Goal: Task Accomplishment & Management: Complete application form

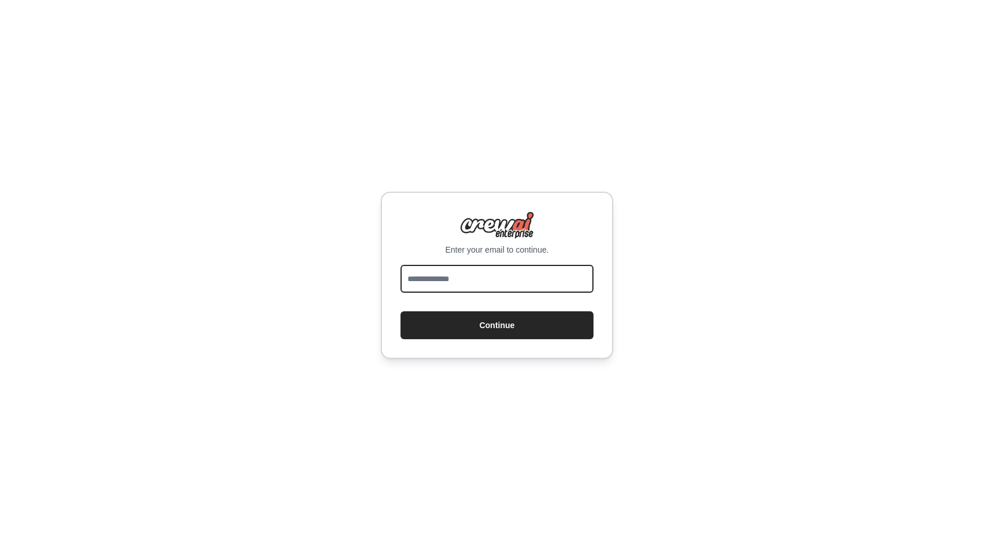
click at [492, 279] on input "email" at bounding box center [496, 279] width 193 height 28
type input "*"
type input "**********"
click at [400, 311] on button "Continue" at bounding box center [496, 325] width 193 height 28
